Goal: Check status: Check status

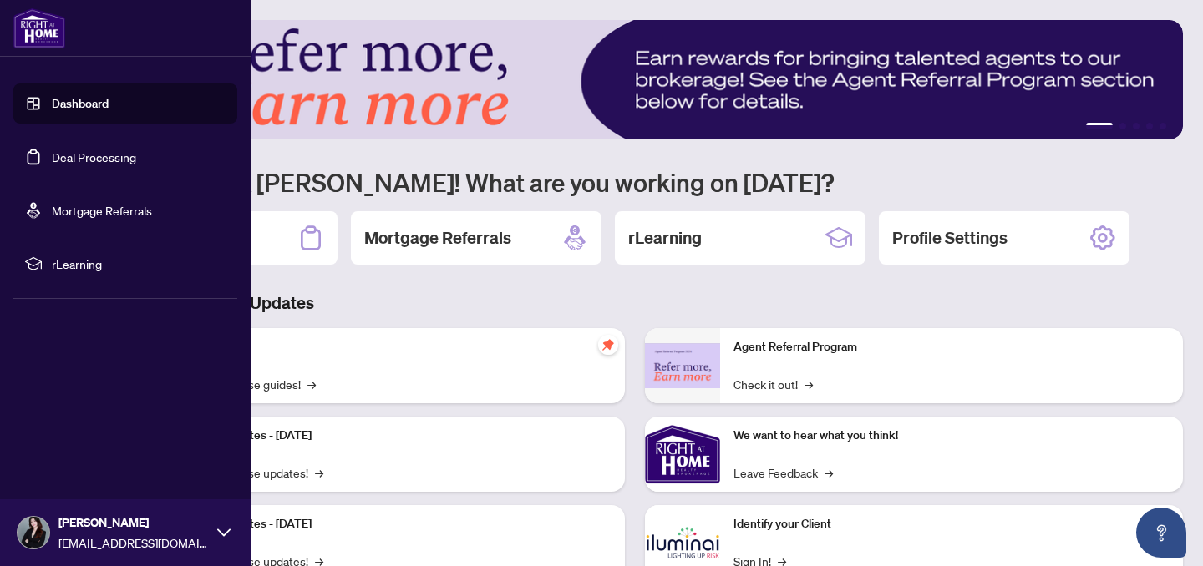
click at [136, 163] on link "Deal Processing" at bounding box center [94, 157] width 84 height 15
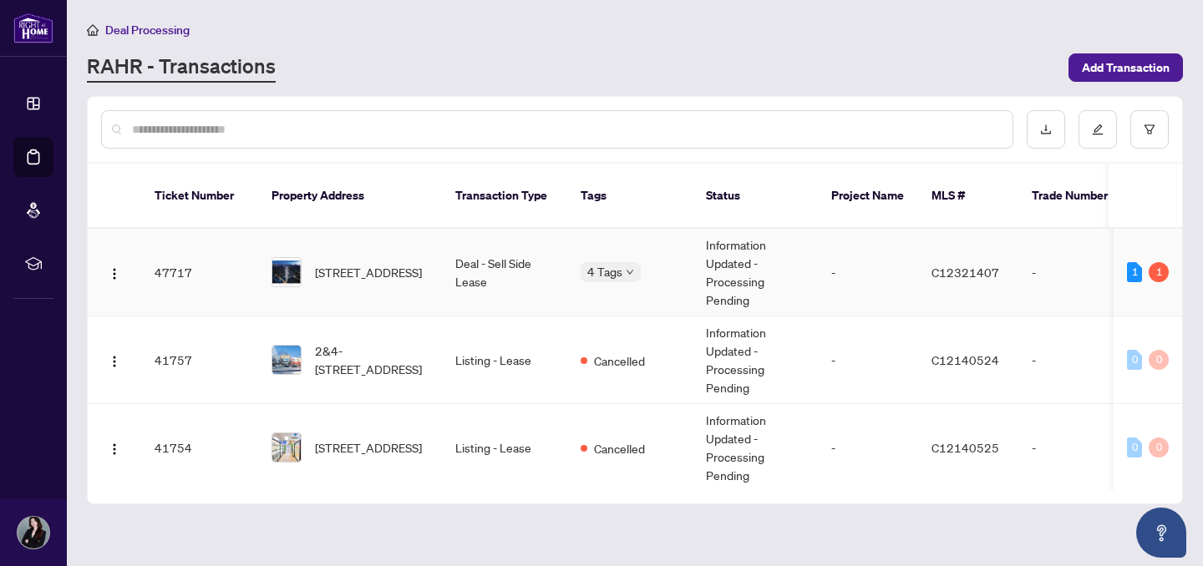
click at [818, 277] on td "-" at bounding box center [868, 273] width 100 height 88
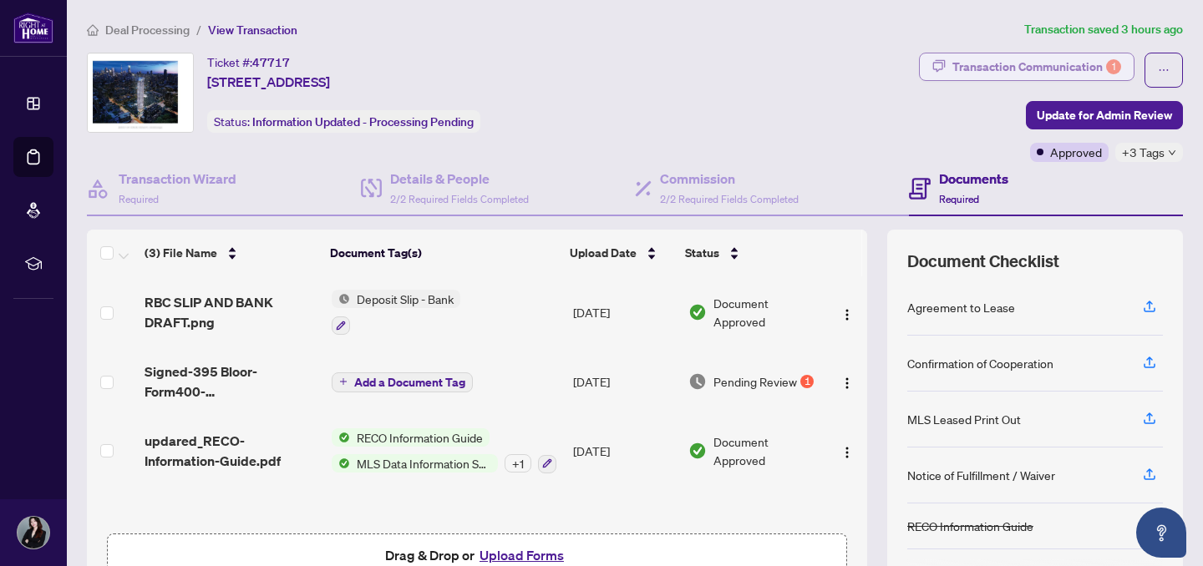
click at [1039, 63] on div "Transaction Communication 1" at bounding box center [1036, 66] width 169 height 27
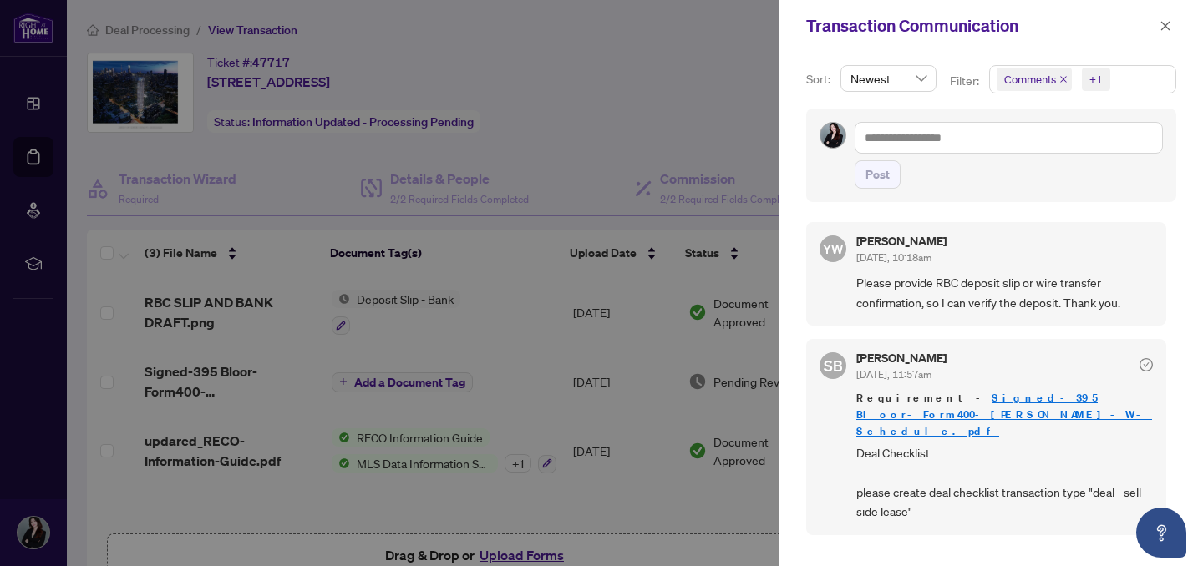
click at [711, 328] on div at bounding box center [601, 283] width 1203 height 566
click at [1160, 26] on icon "close" at bounding box center [1166, 26] width 12 height 12
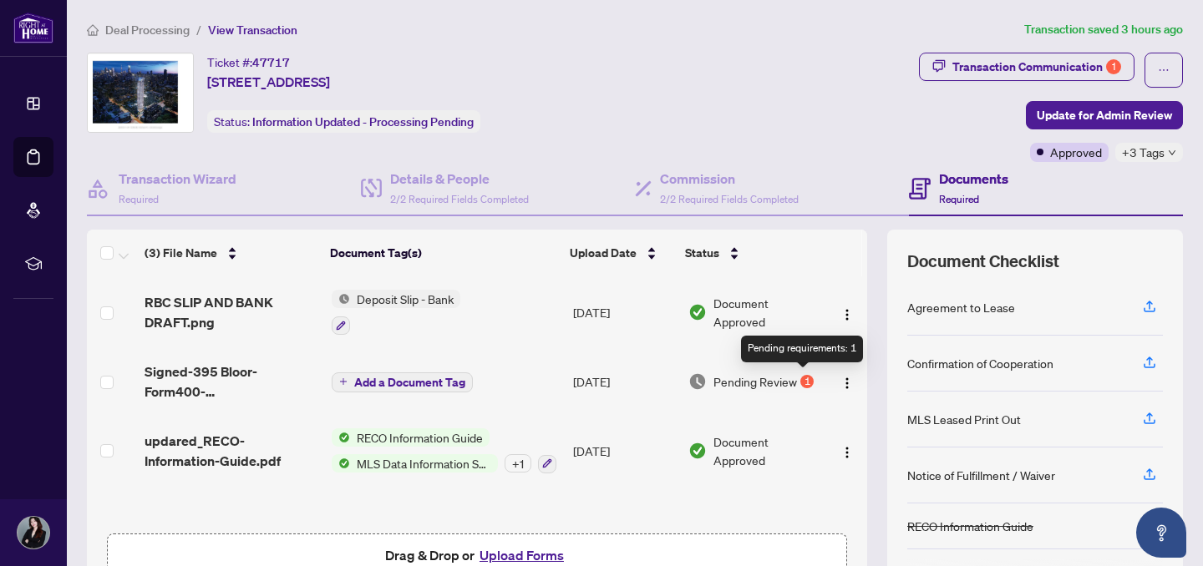
click at [809, 378] on div "1" at bounding box center [806, 381] width 13 height 13
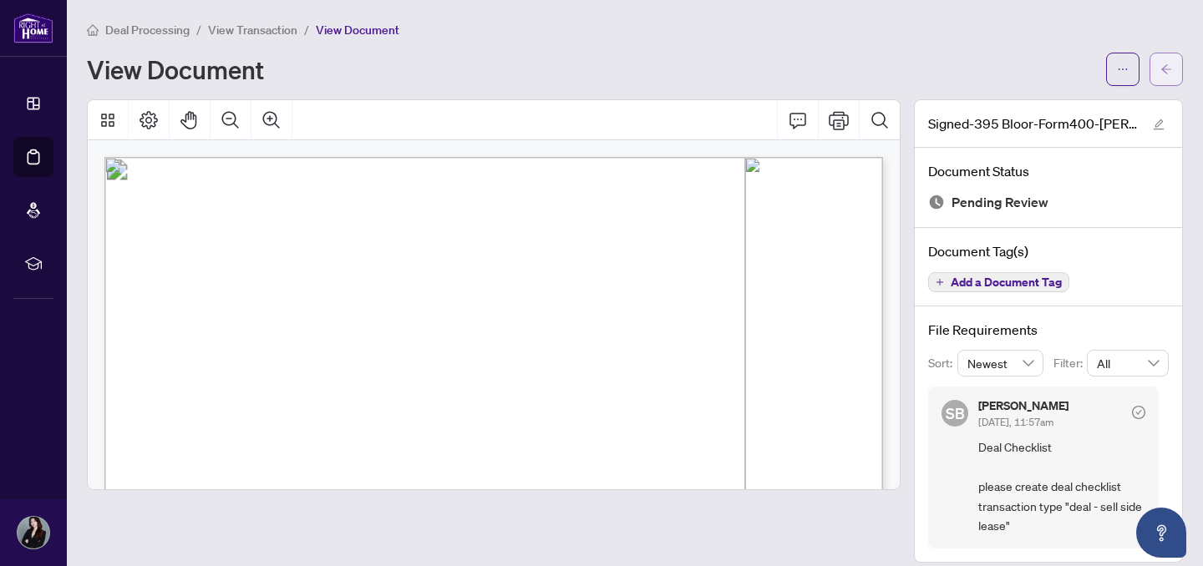
click at [1168, 68] on icon "arrow-left" at bounding box center [1166, 68] width 10 height 9
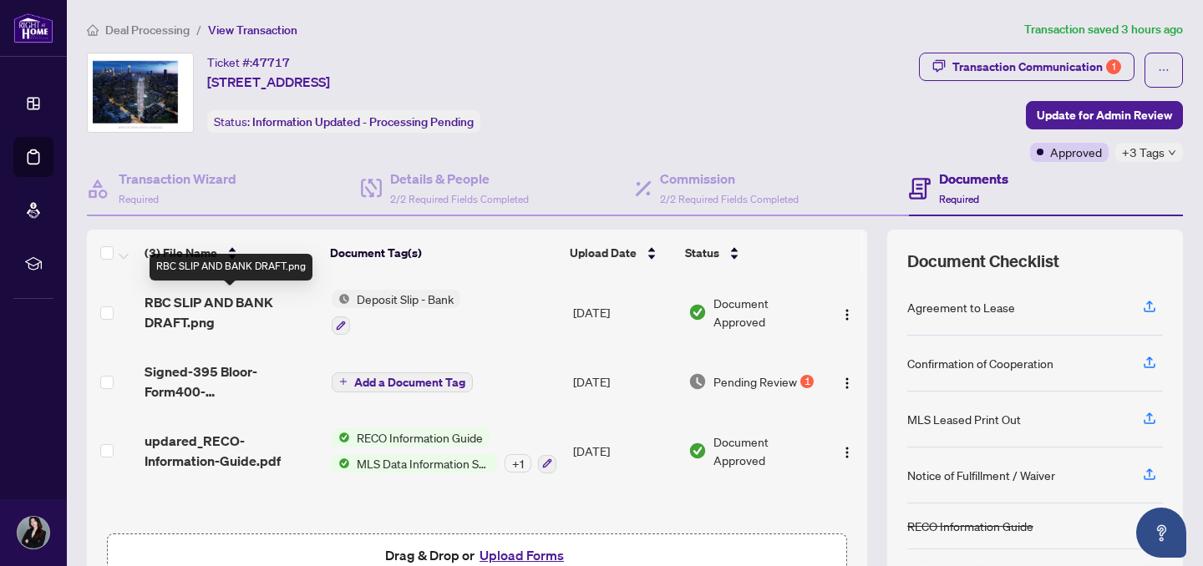
click at [260, 305] on span "RBC SLIP AND BANK DRAFT.png" at bounding box center [232, 312] width 174 height 40
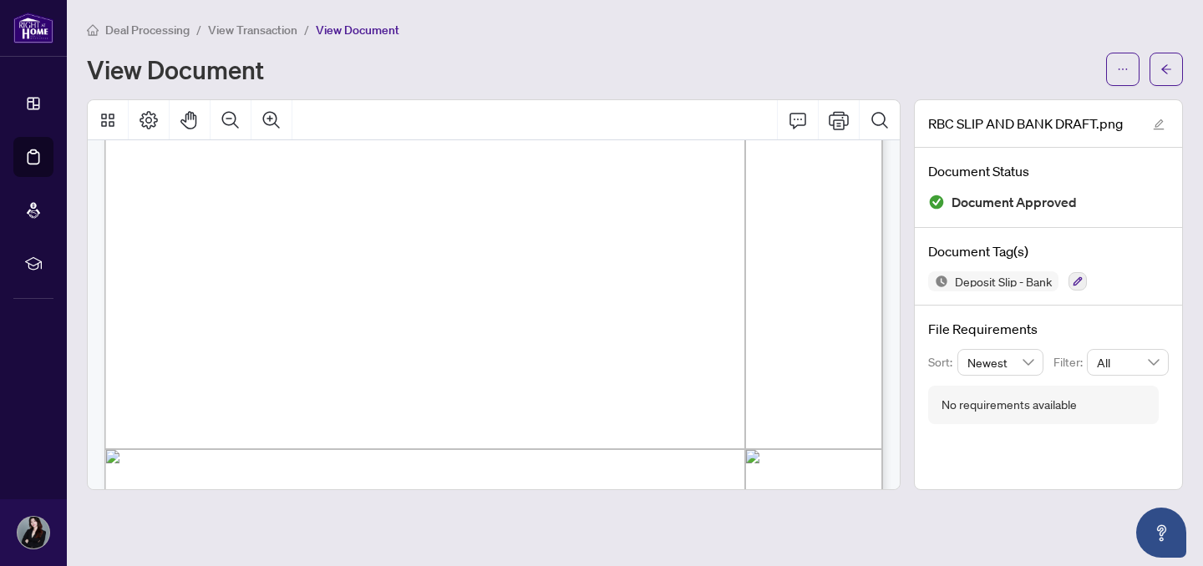
scroll to position [373, 0]
click at [1163, 75] on span "button" at bounding box center [1167, 69] width 12 height 27
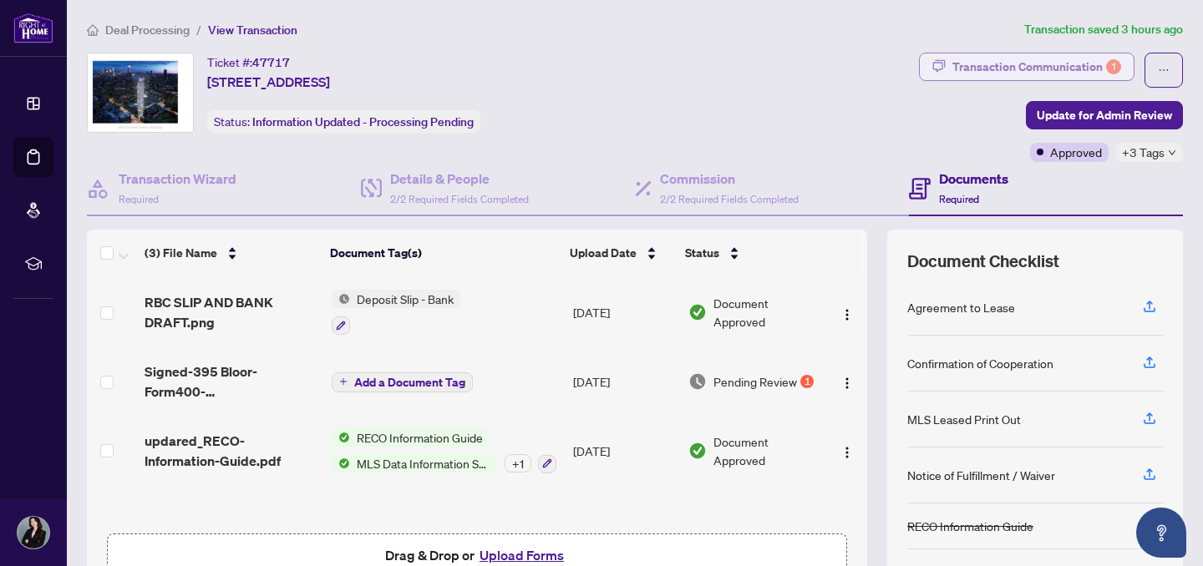
click at [960, 63] on div "Transaction Communication 1" at bounding box center [1036, 66] width 169 height 27
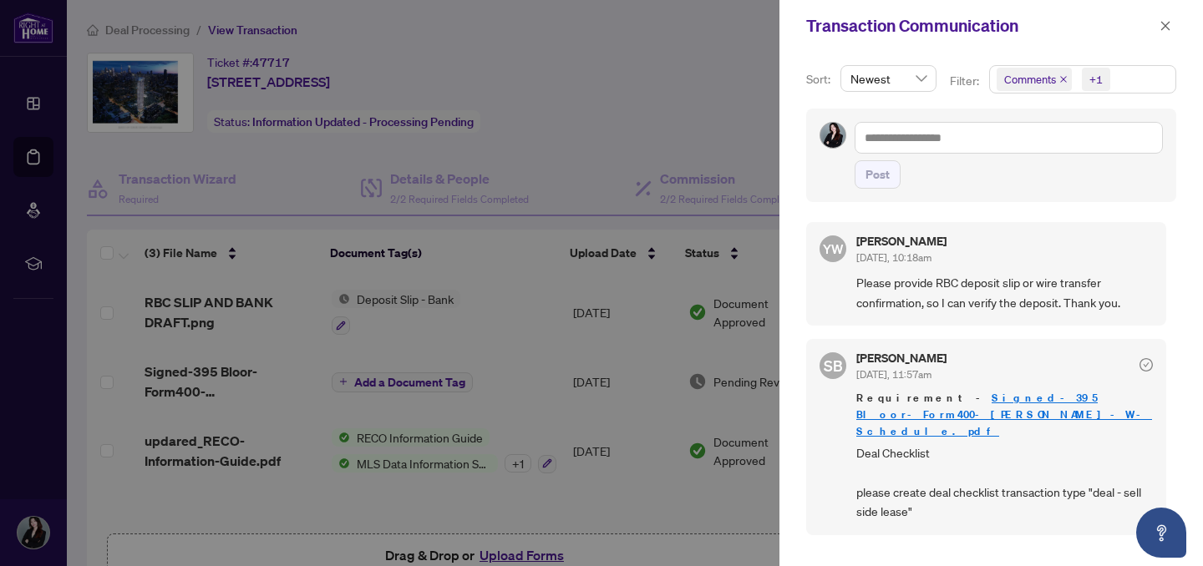
click at [722, 133] on div at bounding box center [601, 283] width 1203 height 566
click at [1168, 30] on icon "close" at bounding box center [1166, 26] width 12 height 12
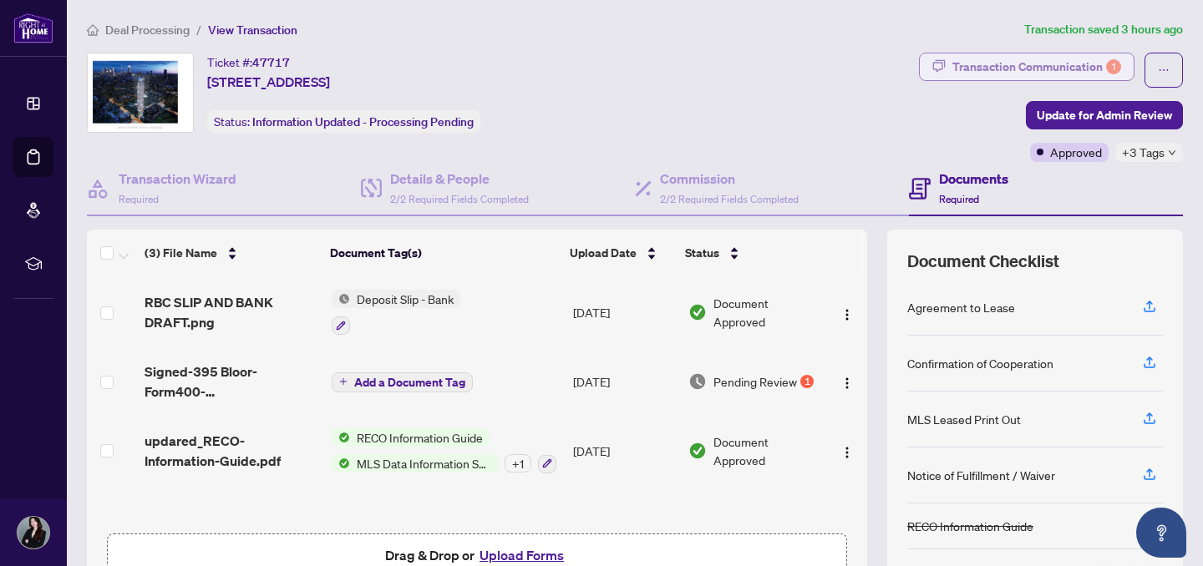
click at [1015, 63] on div "Transaction Communication 1" at bounding box center [1036, 66] width 169 height 27
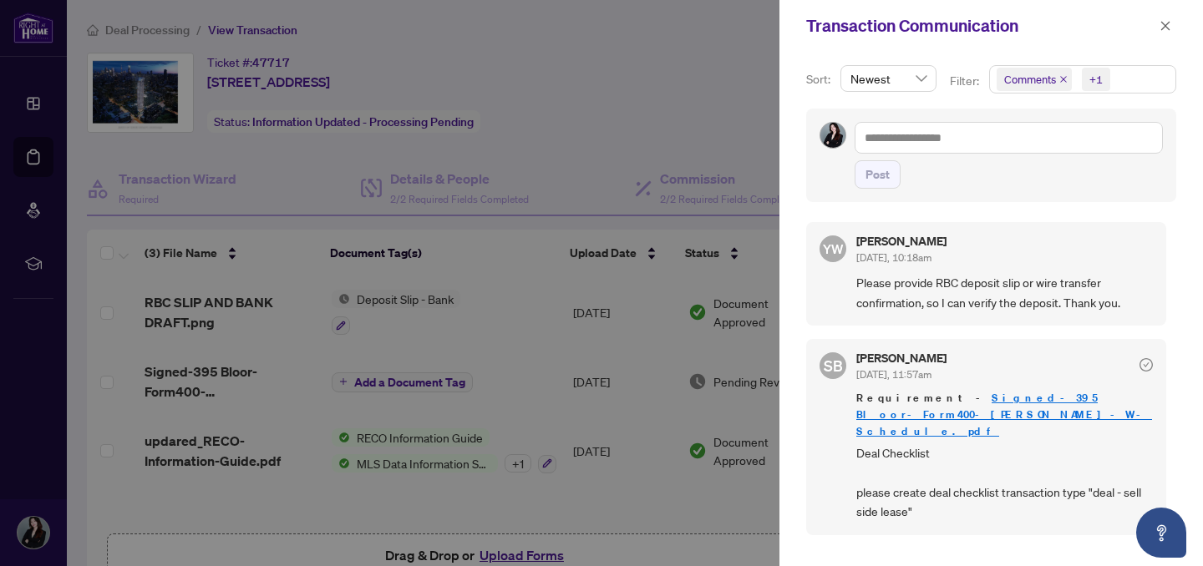
scroll to position [3, 0]
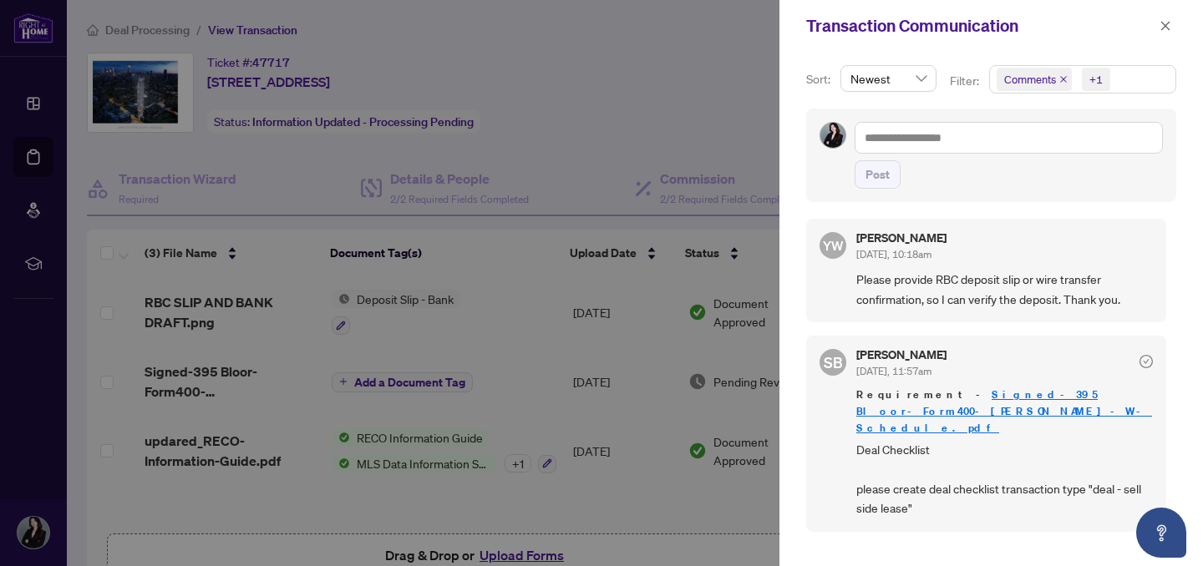
click at [892, 75] on span "Newest" at bounding box center [889, 78] width 76 height 25
click at [888, 125] on div "Oldest" at bounding box center [888, 138] width 88 height 27
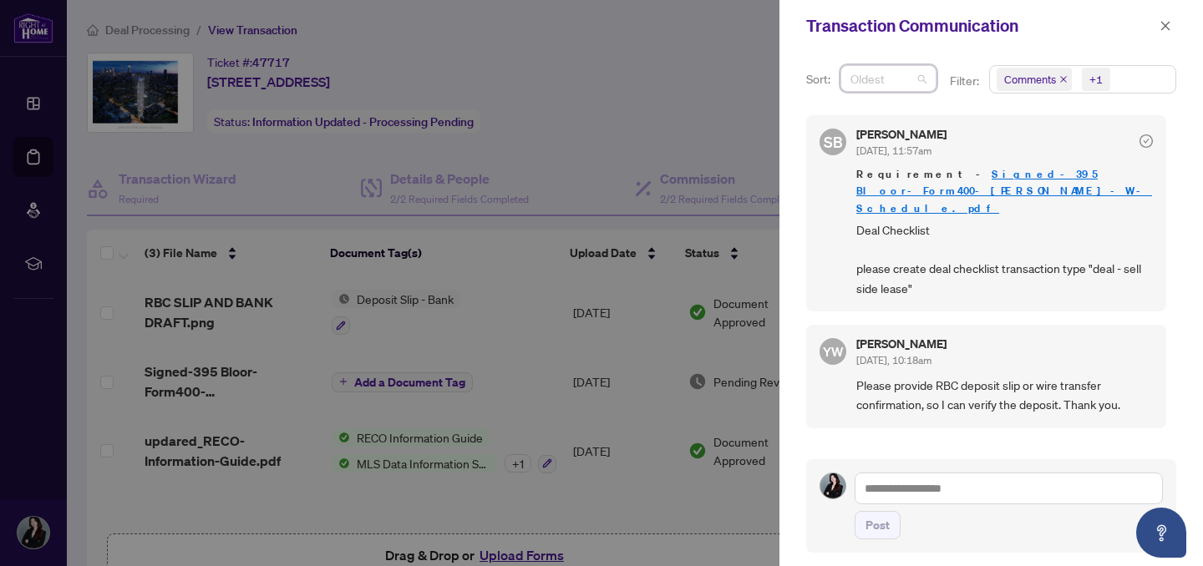
click at [887, 69] on span "Oldest" at bounding box center [889, 78] width 76 height 25
click at [897, 119] on div "Newest" at bounding box center [888, 112] width 68 height 18
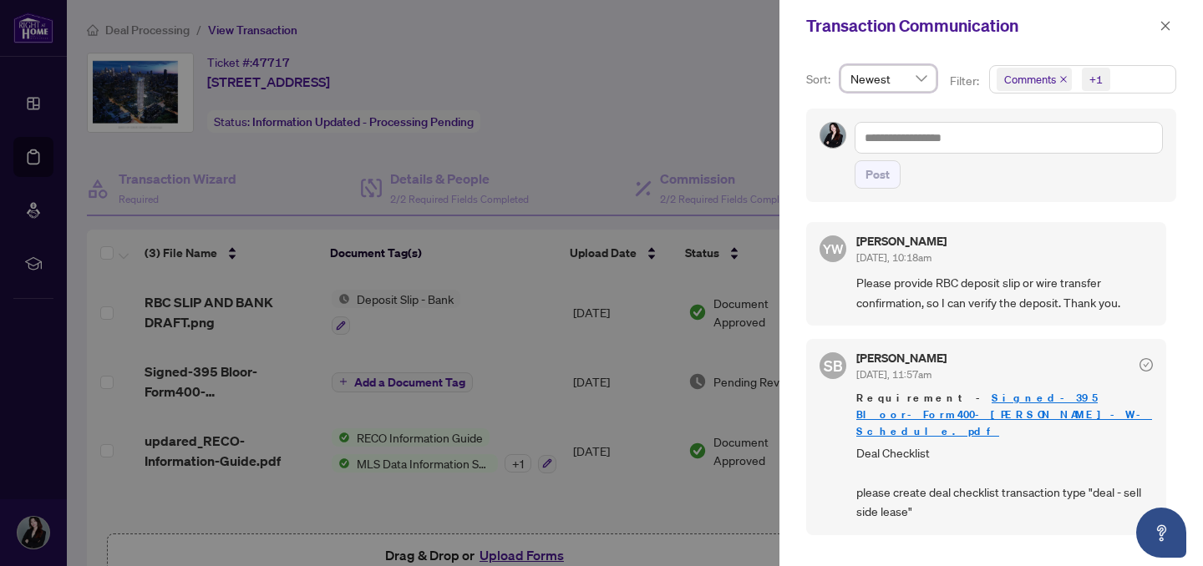
click at [628, 136] on div at bounding box center [601, 283] width 1203 height 566
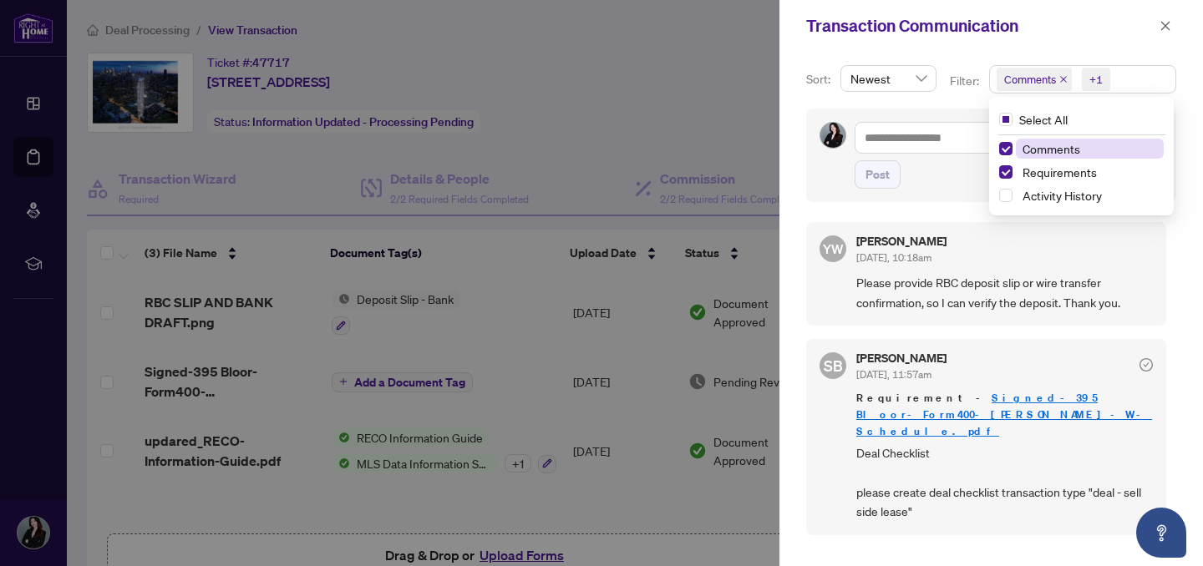
click at [1098, 66] on div "+1" at bounding box center [1094, 79] width 38 height 27
click at [1057, 197] on span "Activity History" at bounding box center [1062, 195] width 79 height 15
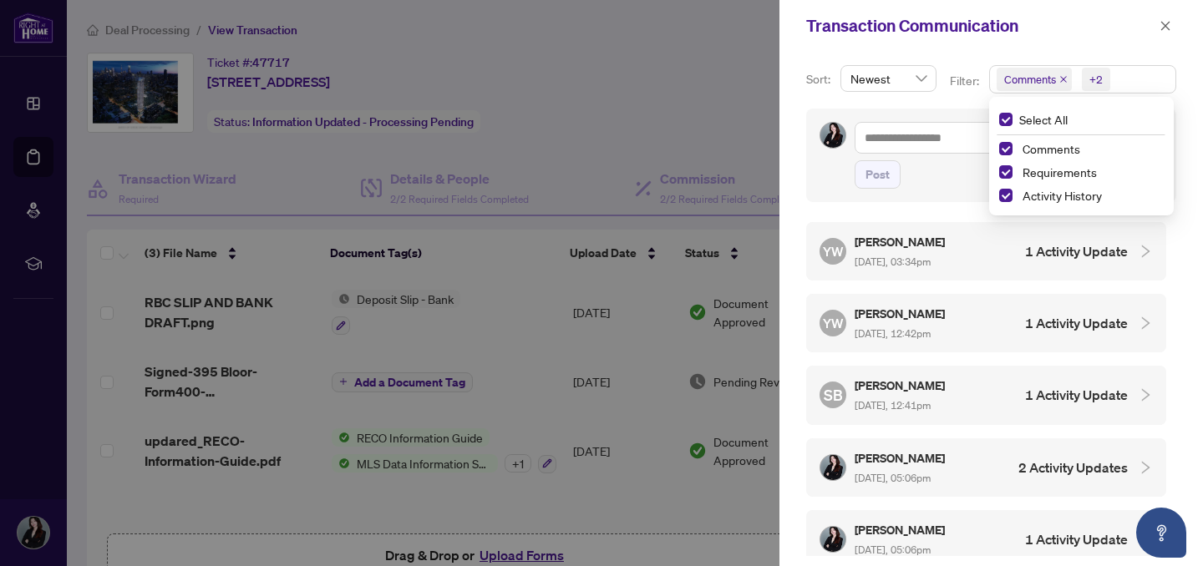
click at [1006, 244] on div "YW [PERSON_NAME] [DATE], 03:34pm 1 Activity Update" at bounding box center [974, 251] width 308 height 38
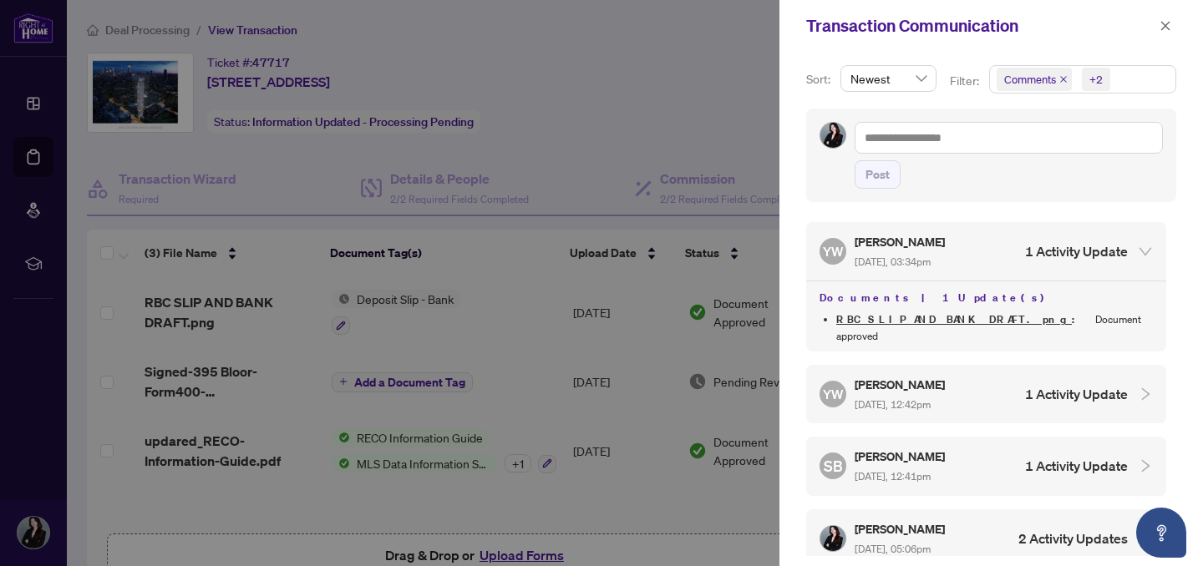
click at [1015, 386] on div "YW [PERSON_NAME] [DATE], 12:42pm 1 Activity Update" at bounding box center [974, 394] width 308 height 38
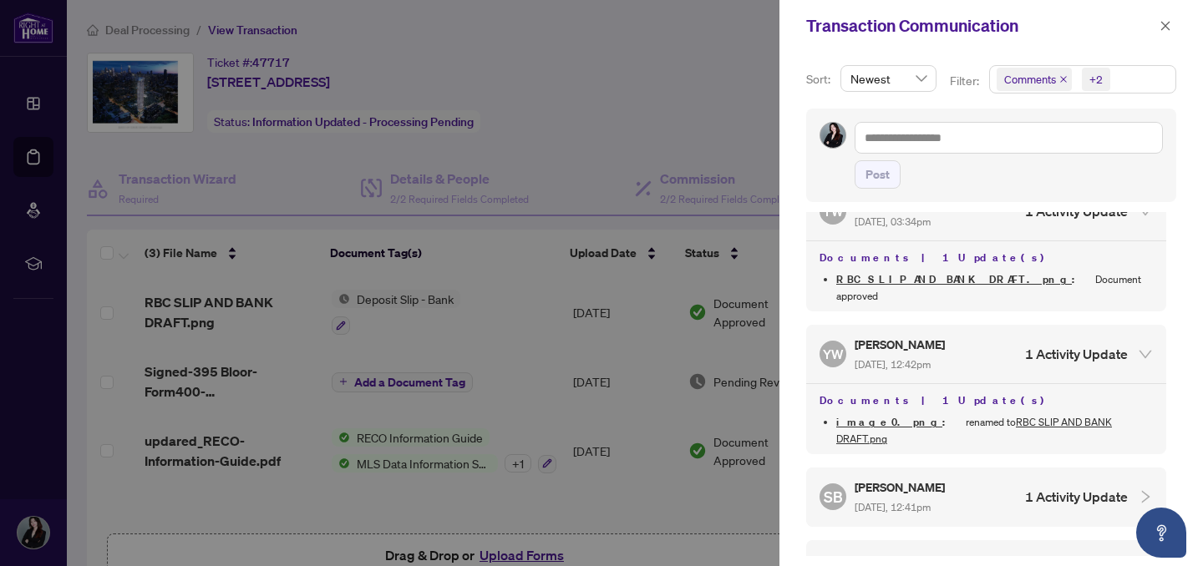
scroll to position [39, 0]
click at [1044, 480] on div "SB [PERSON_NAME] [DATE], 12:41pm 1 Activity Update" at bounding box center [986, 498] width 360 height 58
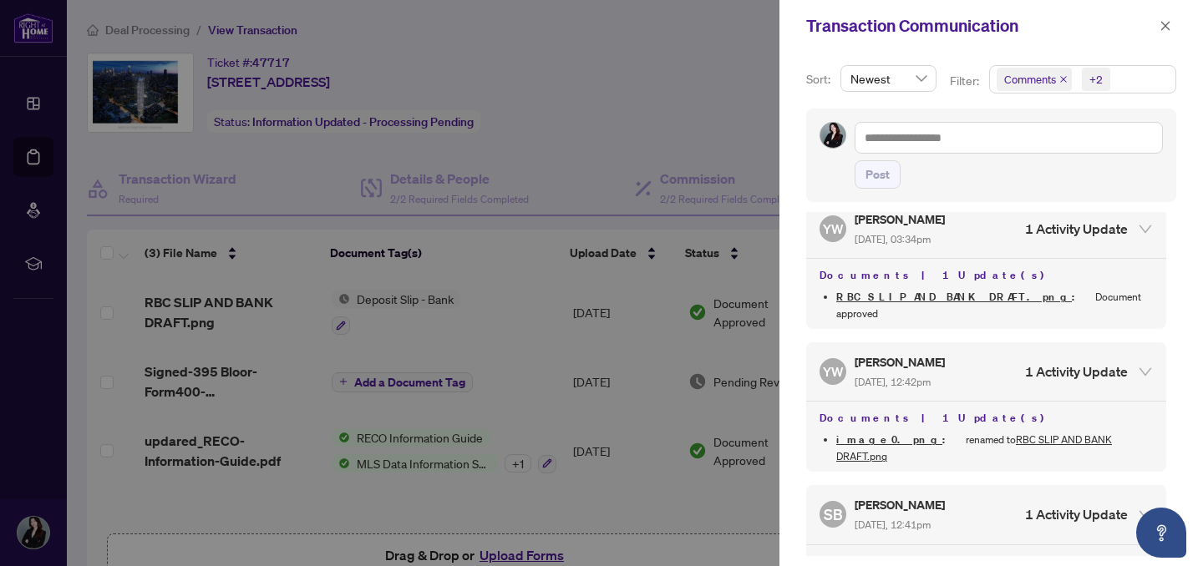
scroll to position [0, 0]
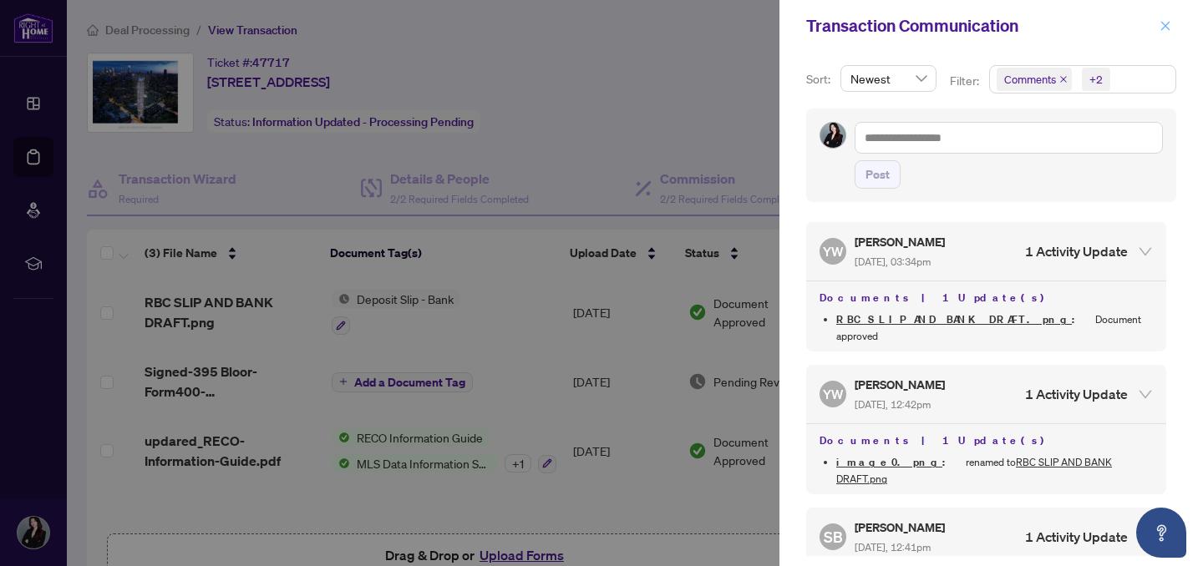
click at [1158, 32] on button "button" at bounding box center [1166, 26] width 22 height 20
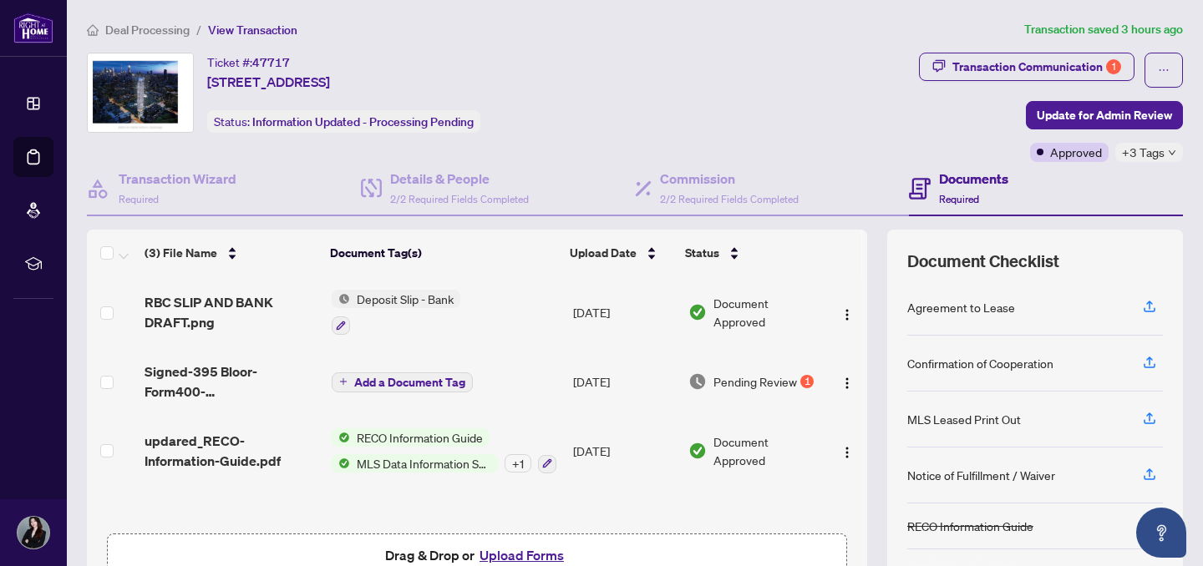
scroll to position [158, 0]
